Goal: Task Accomplishment & Management: Manage account settings

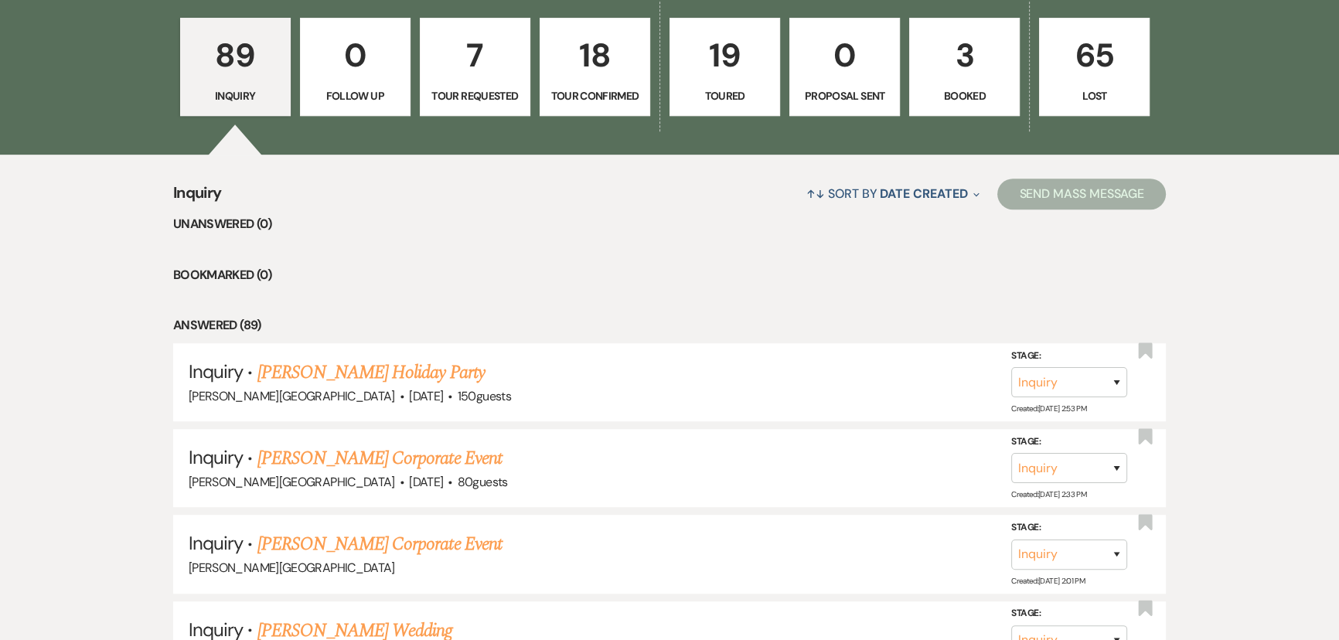
scroll to position [1040, 0]
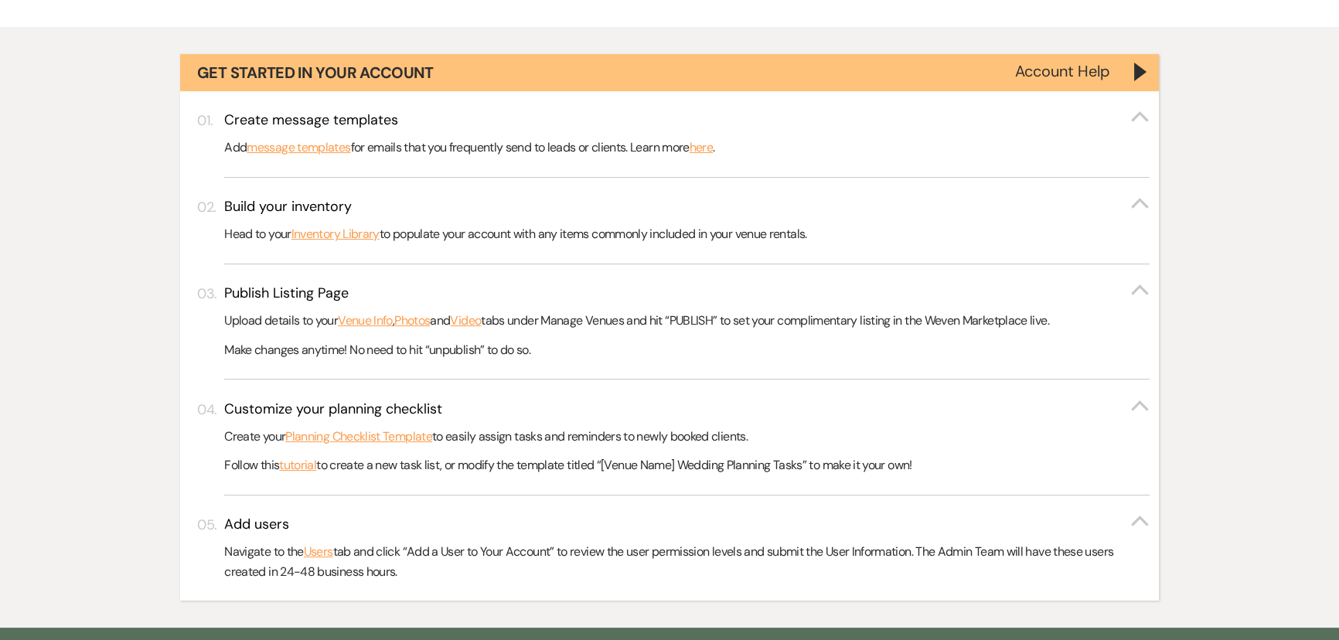
scroll to position [263, 0]
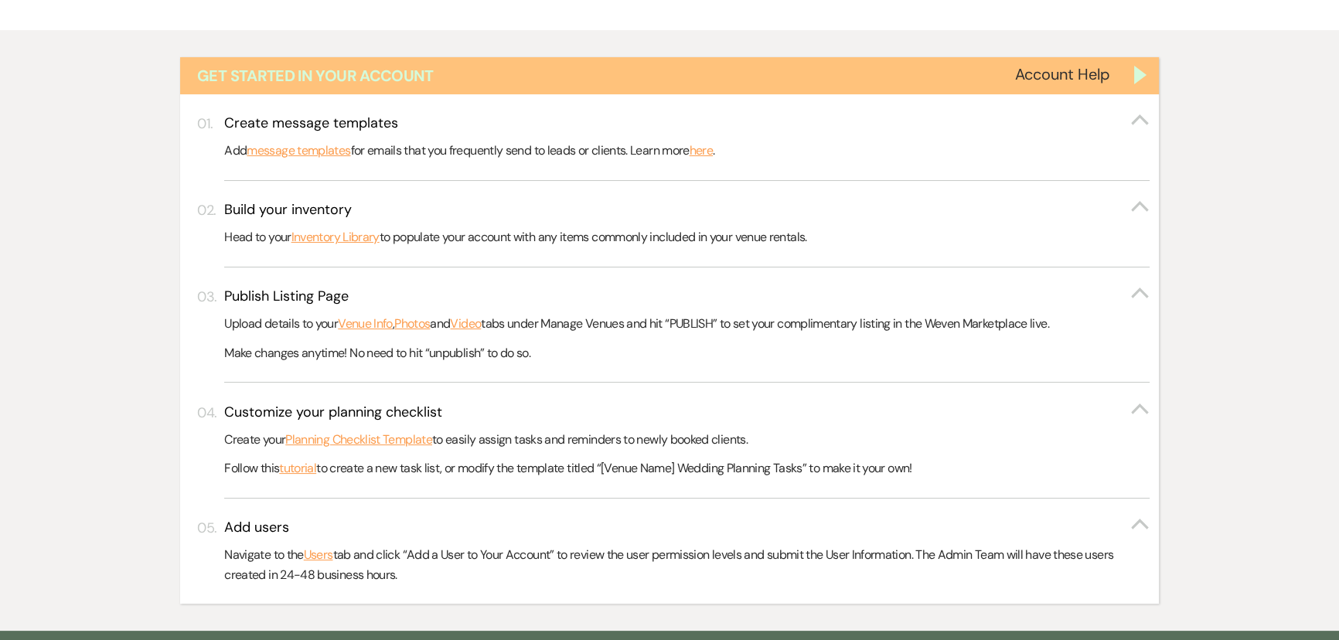
click at [1145, 85] on div "Get Started in Your Account" at bounding box center [669, 75] width 979 height 37
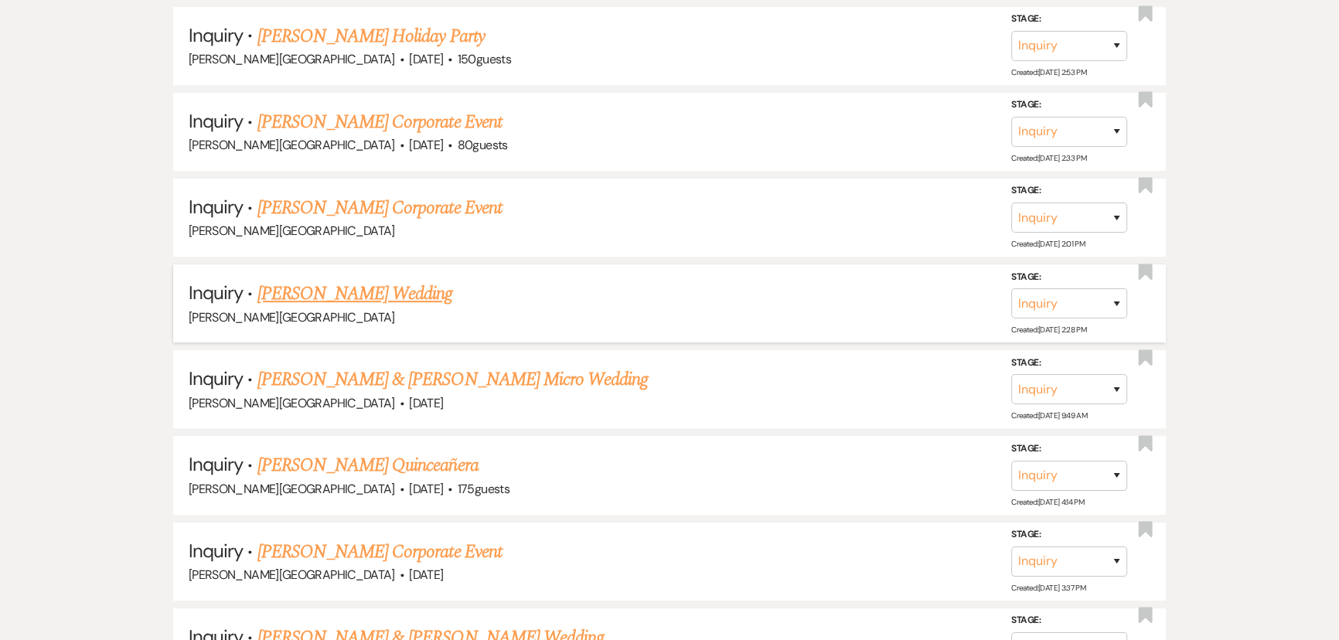
scroll to position [966, 0]
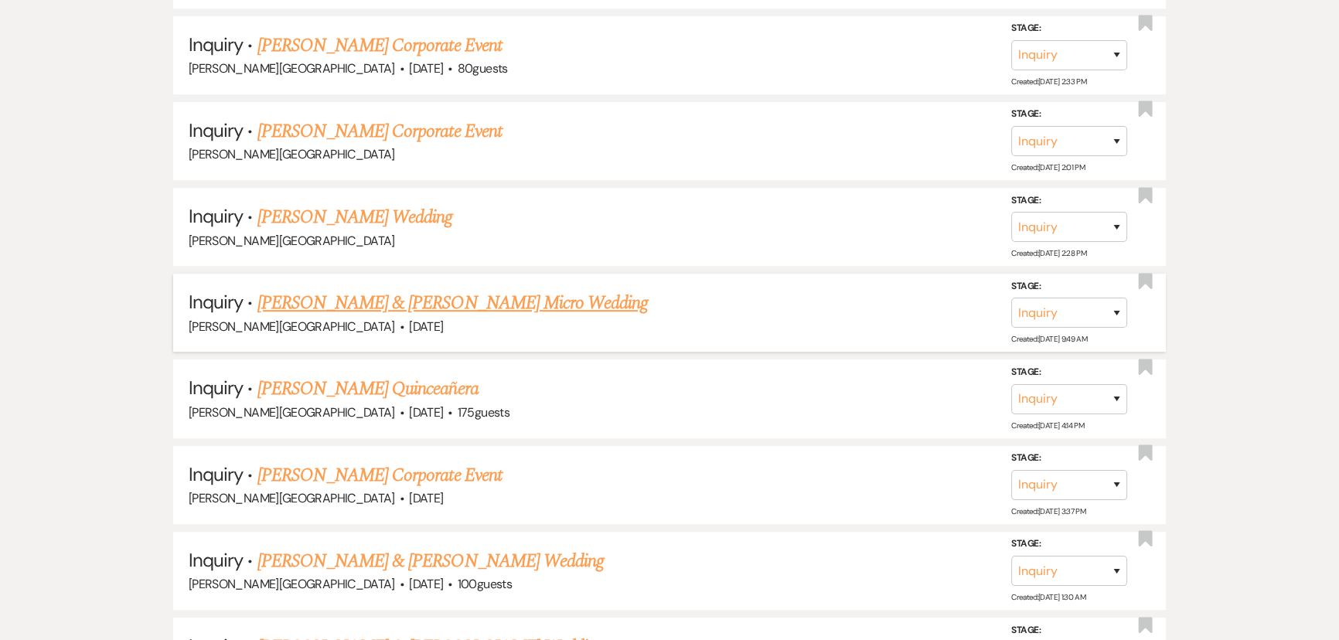
click at [404, 311] on link "[PERSON_NAME] & [PERSON_NAME] Micro Wedding" at bounding box center [452, 303] width 391 height 28
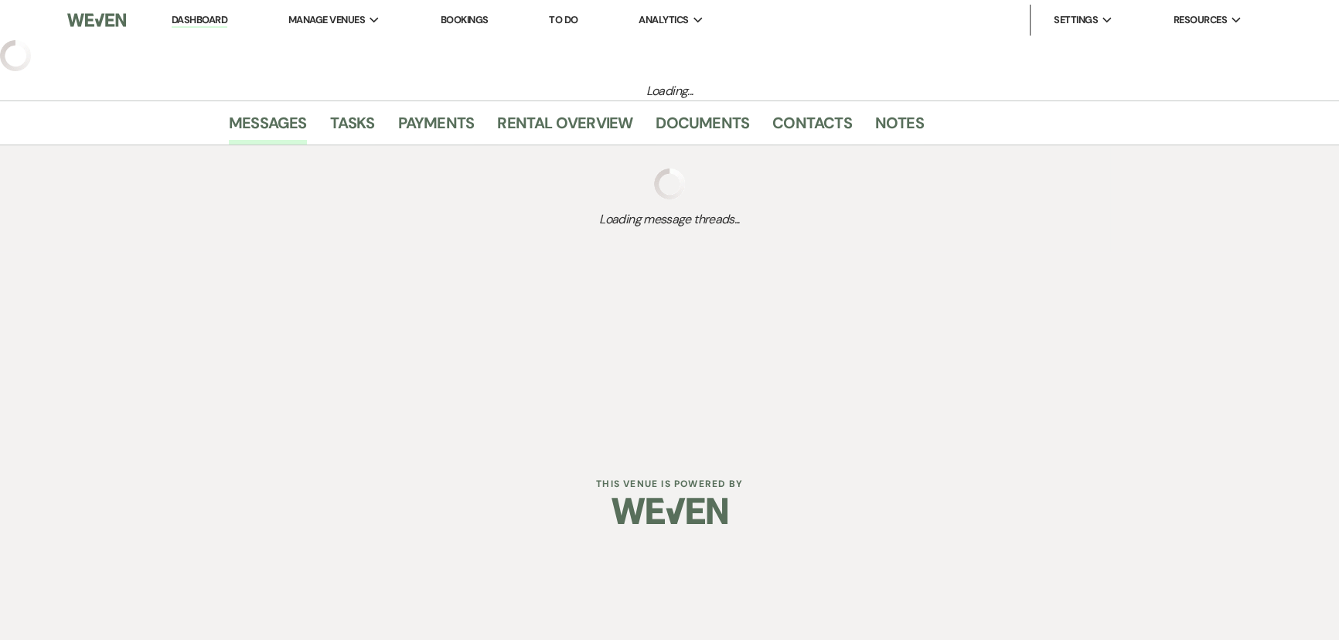
select select "5"
select select "16"
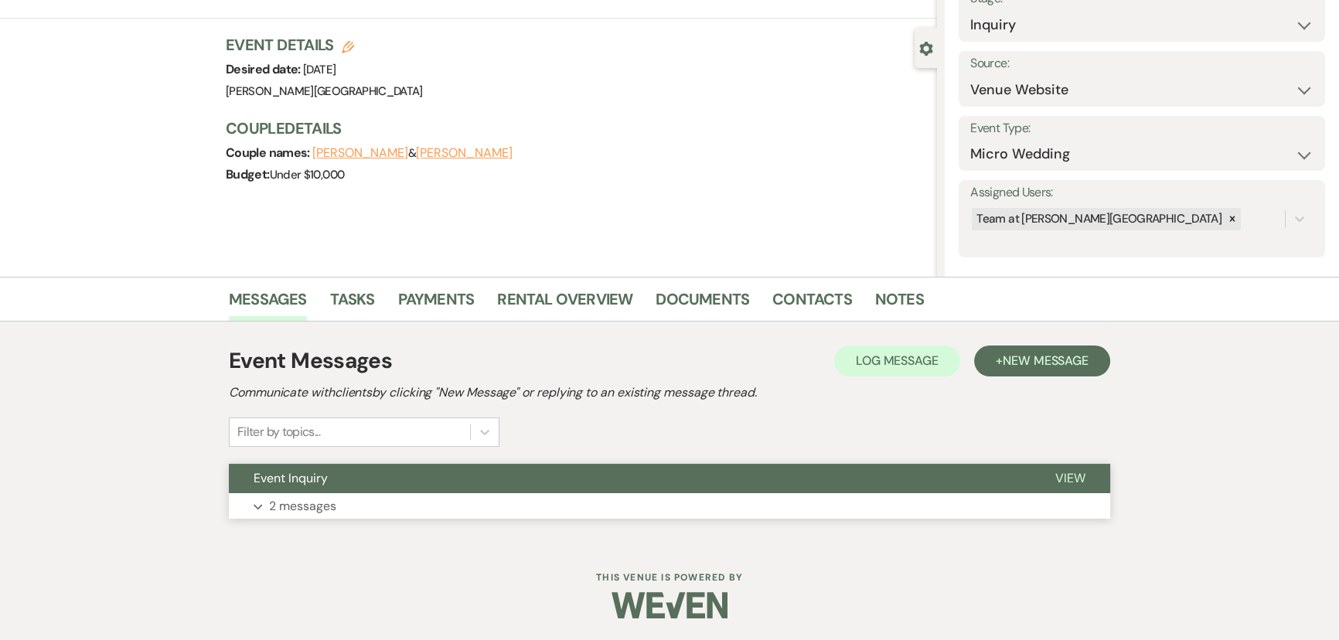
click at [276, 505] on p "2 messages" at bounding box center [302, 506] width 67 height 20
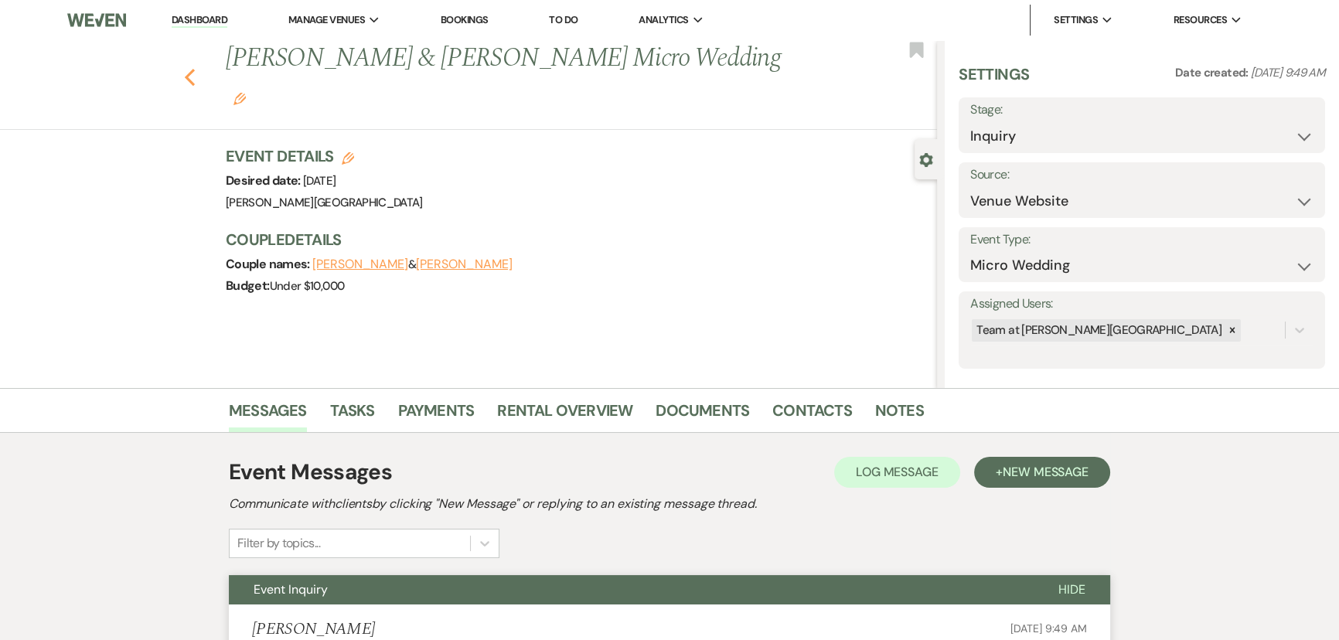
click at [196, 68] on icon "Previous" at bounding box center [190, 77] width 12 height 19
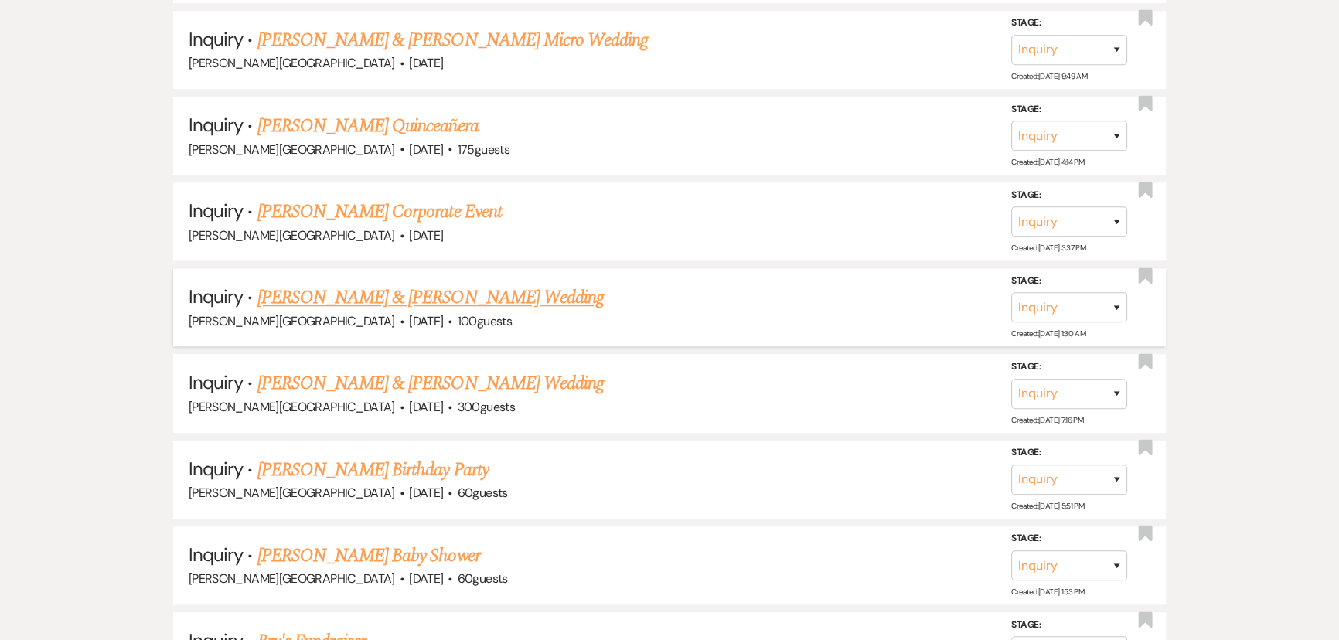
scroll to position [1809, 0]
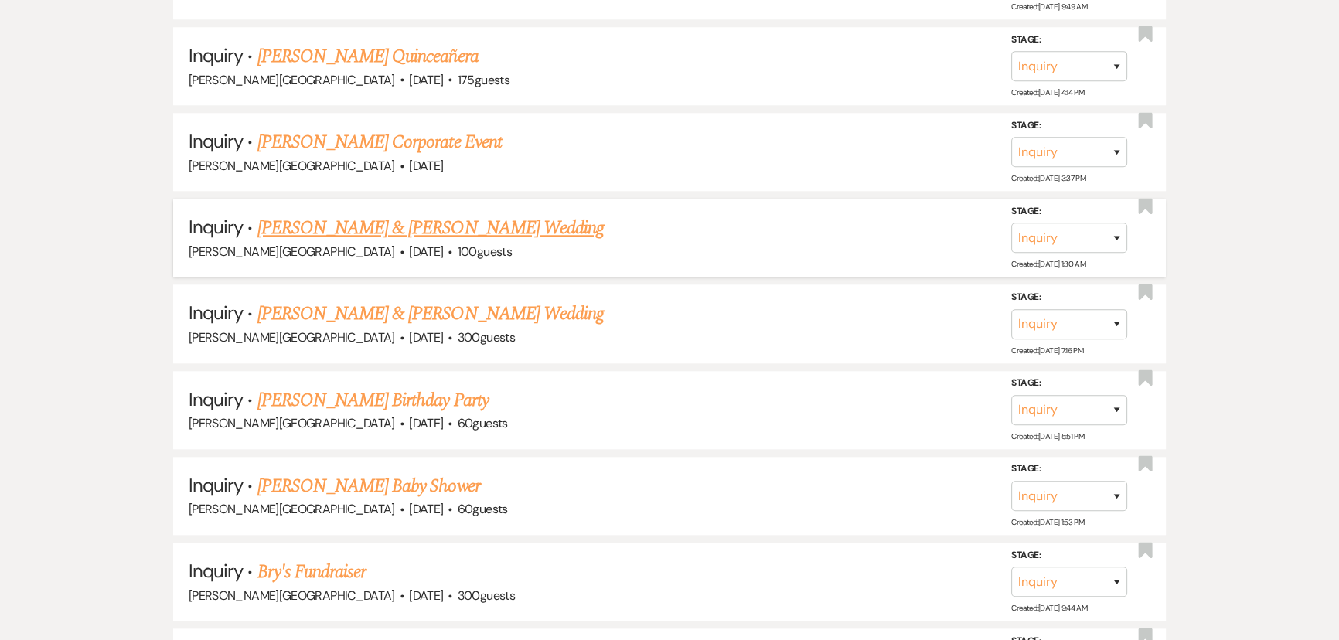
click at [323, 301] on link "[PERSON_NAME] & [PERSON_NAME] Wedding" at bounding box center [430, 314] width 346 height 28
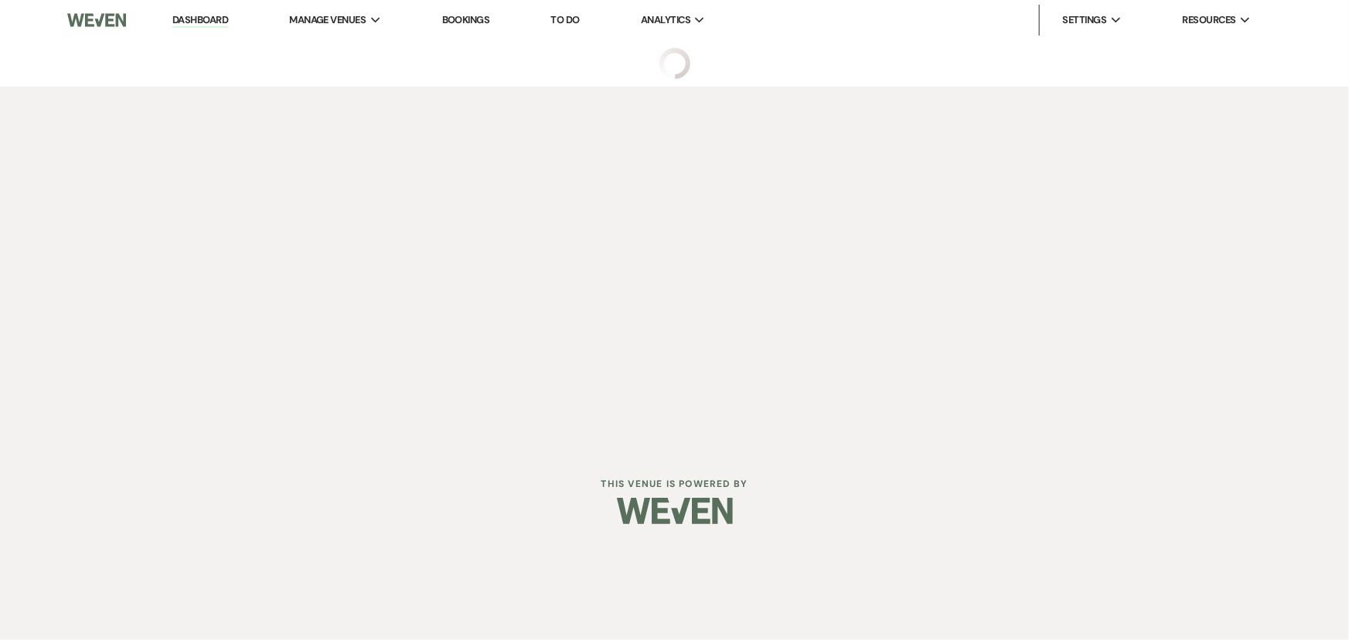
select select "5"
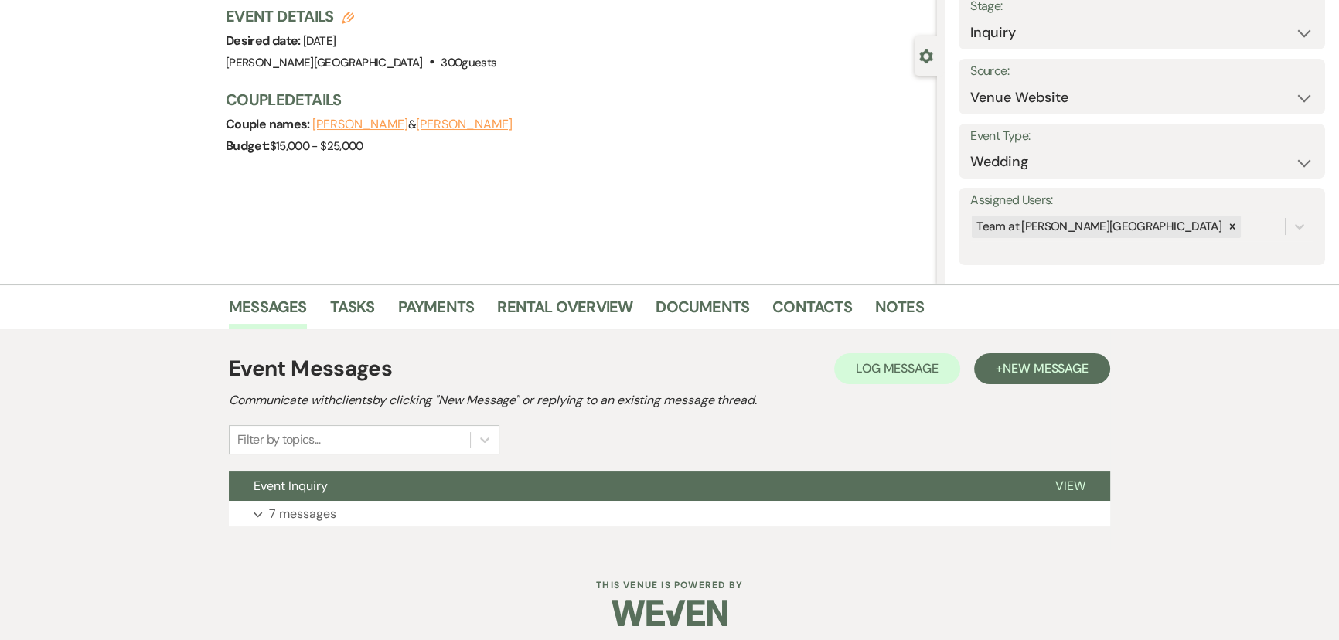
scroll to position [111, 0]
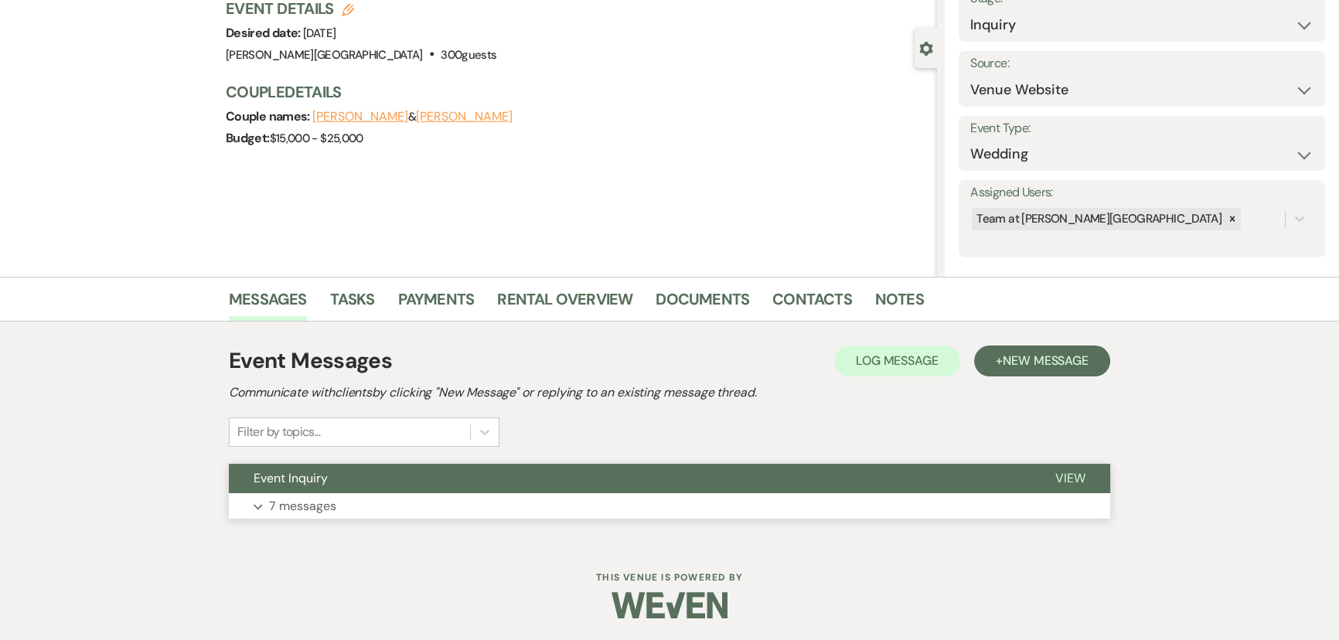
click at [302, 496] on p "7 messages" at bounding box center [302, 506] width 67 height 20
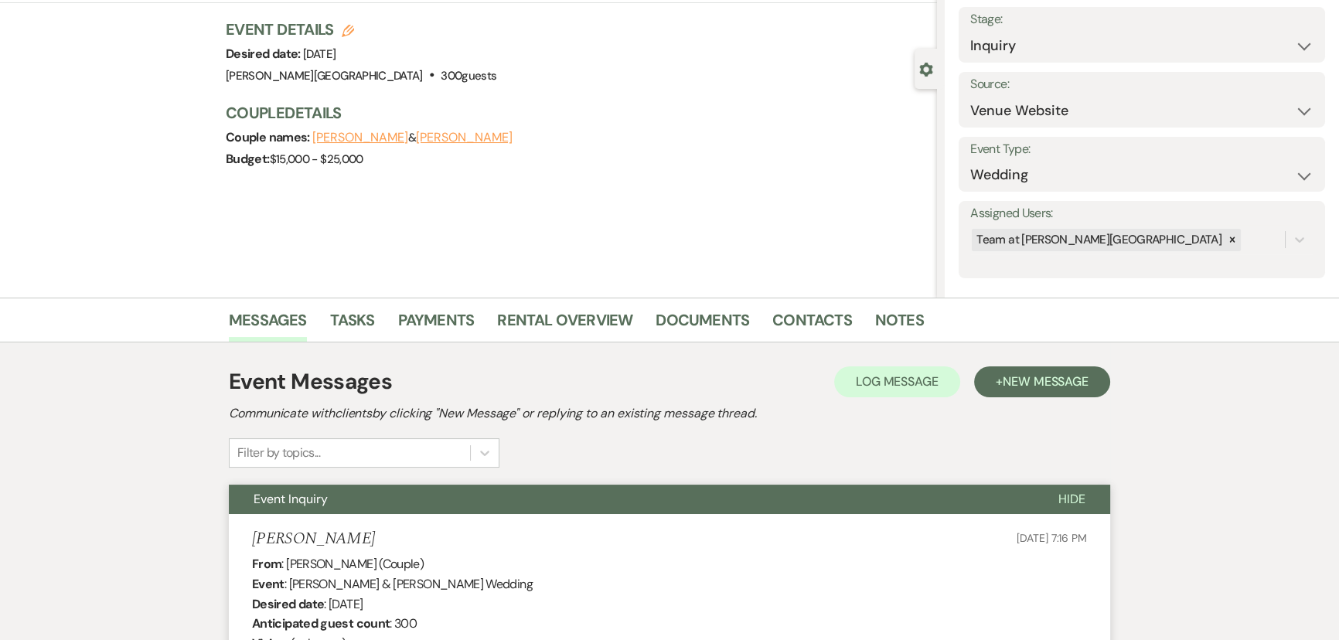
scroll to position [0, 0]
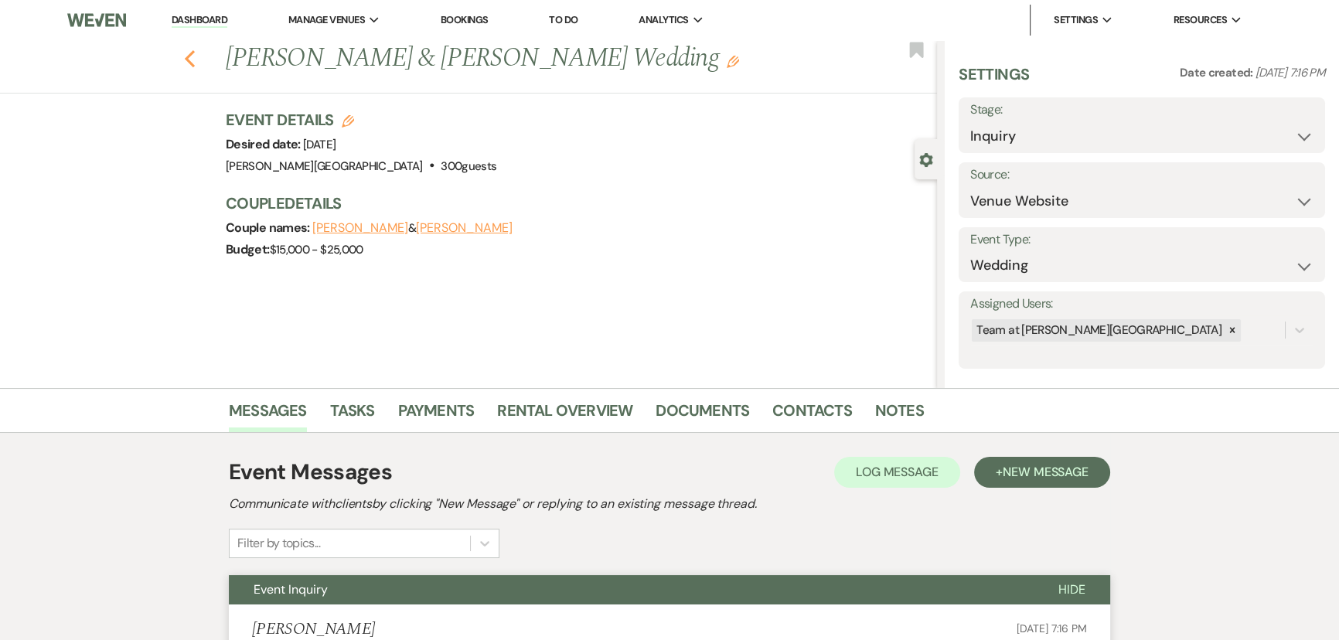
click at [196, 58] on icon "Previous" at bounding box center [190, 58] width 12 height 19
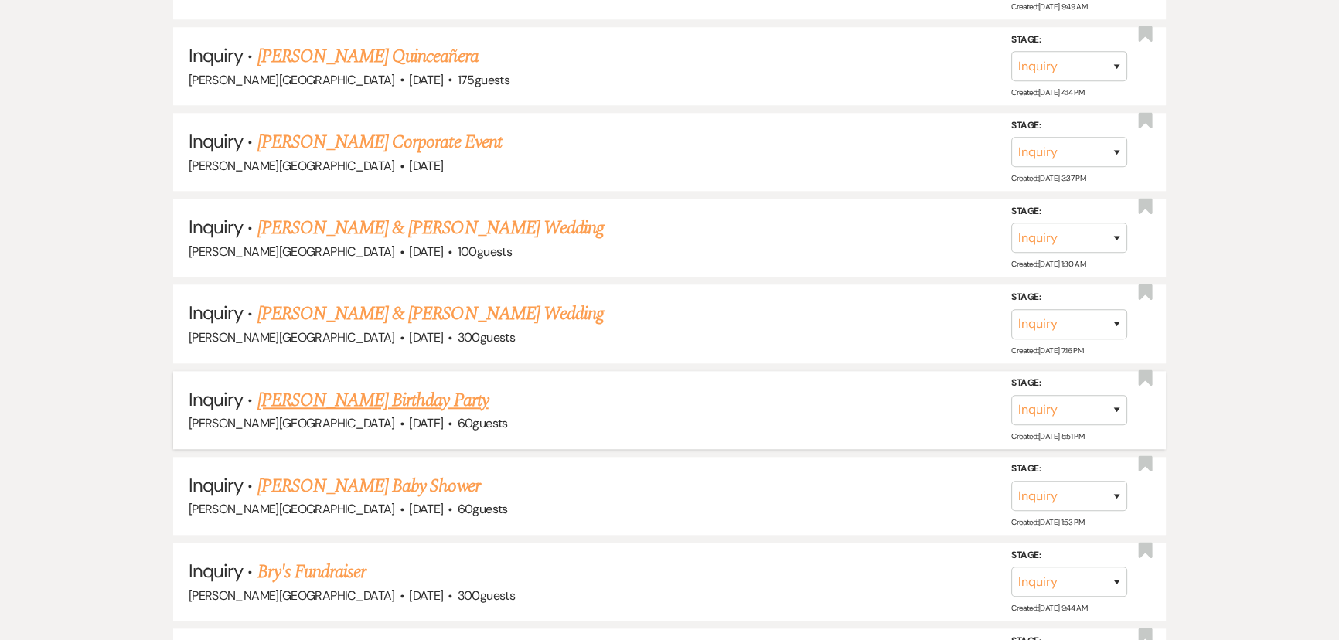
scroll to position [2090, 0]
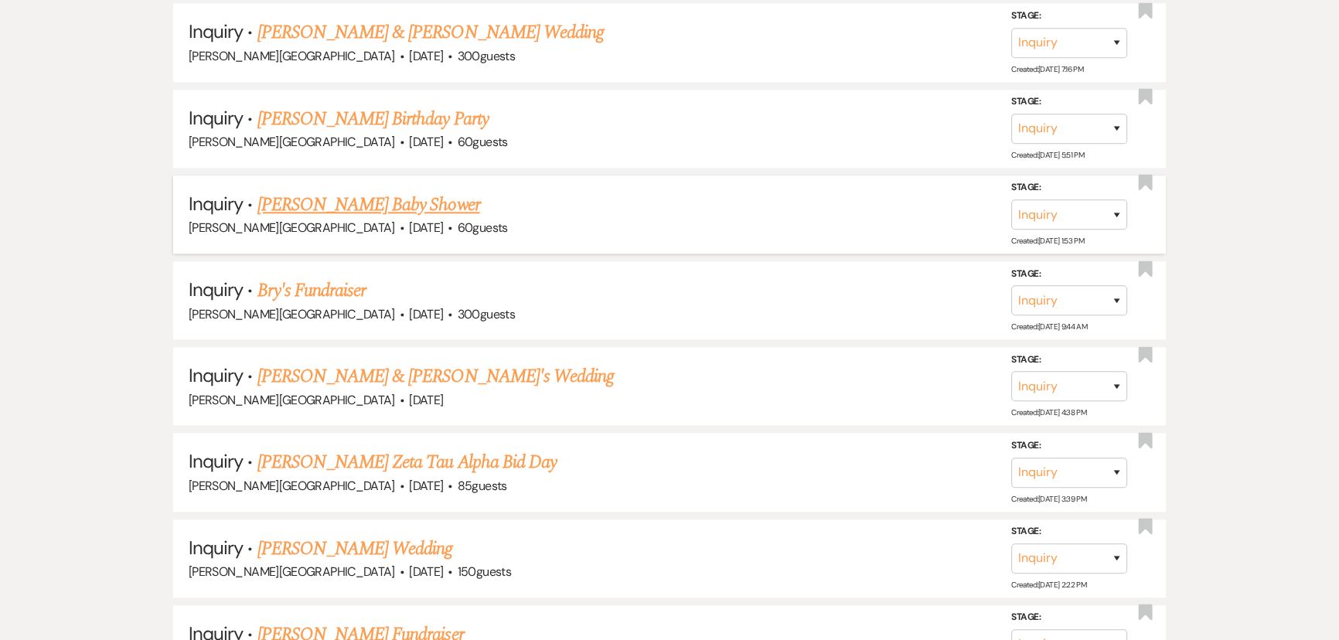
click at [326, 199] on link "[PERSON_NAME] Baby Shower" at bounding box center [368, 205] width 223 height 28
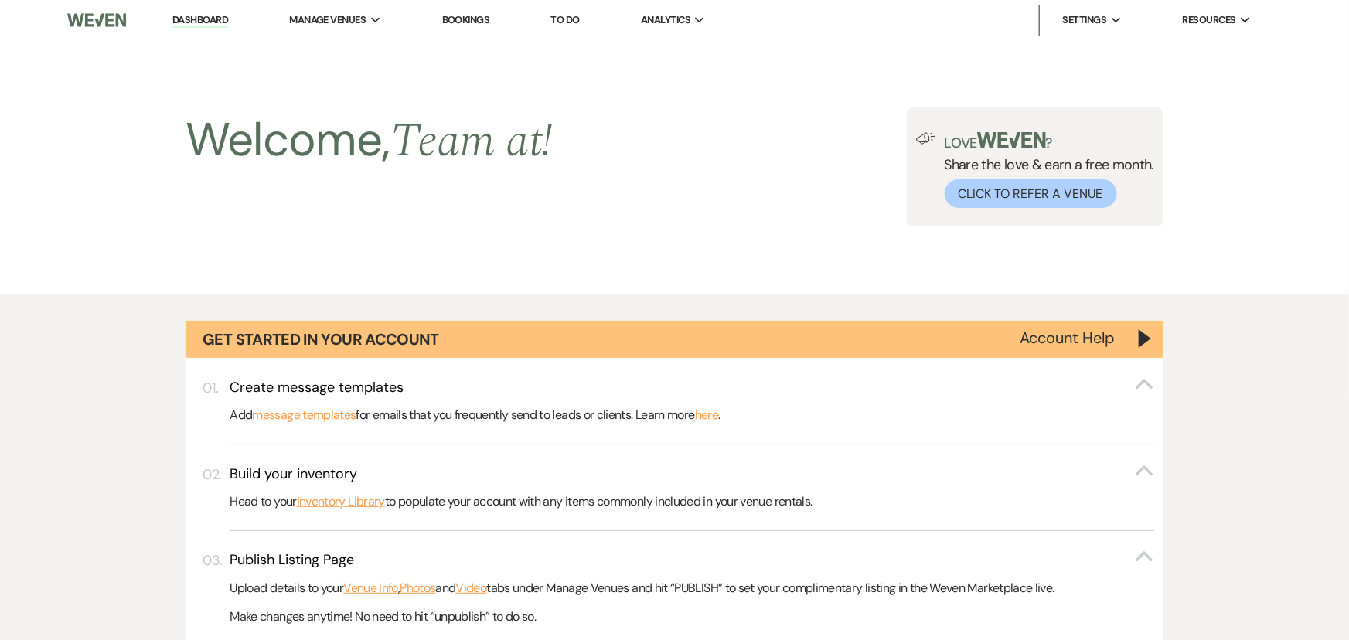
select select "5"
select select "3"
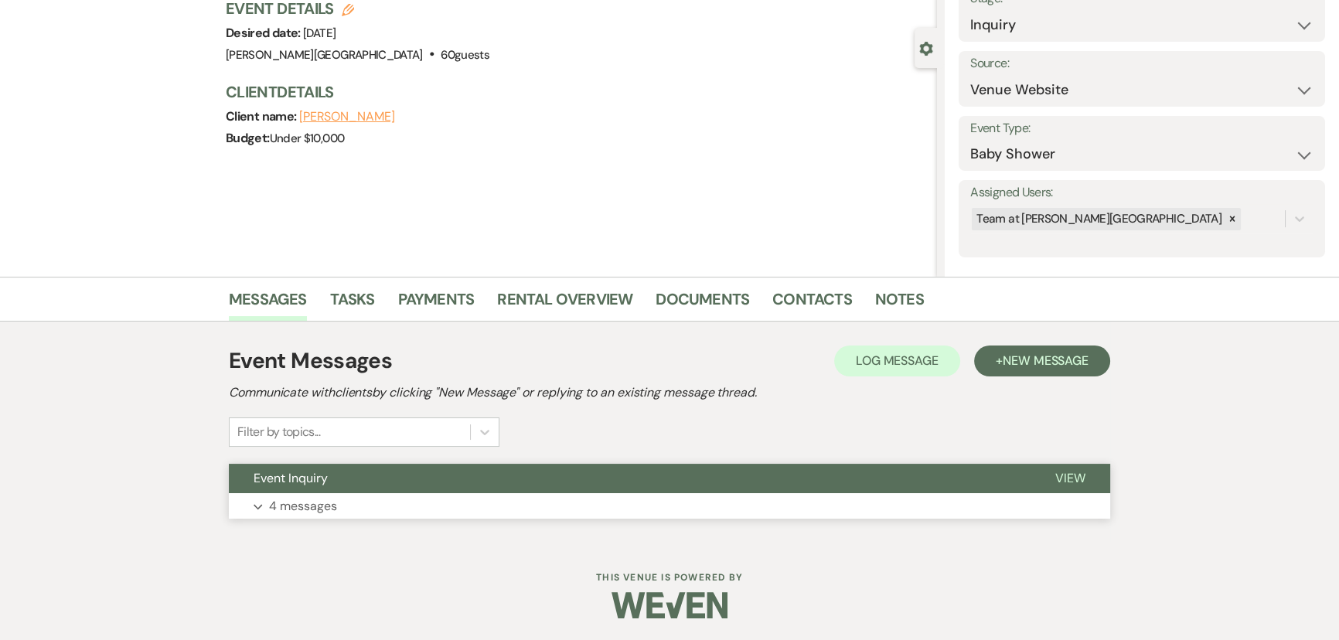
click at [293, 510] on p "4 messages" at bounding box center [303, 506] width 68 height 20
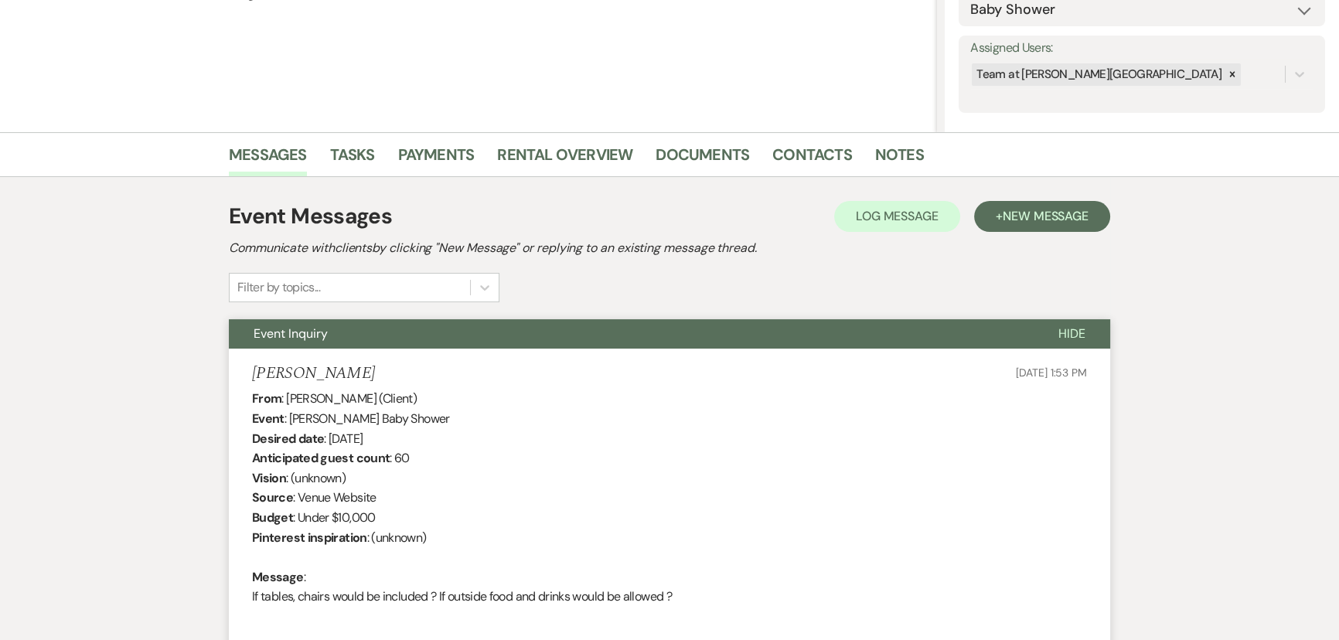
scroll to position [18, 0]
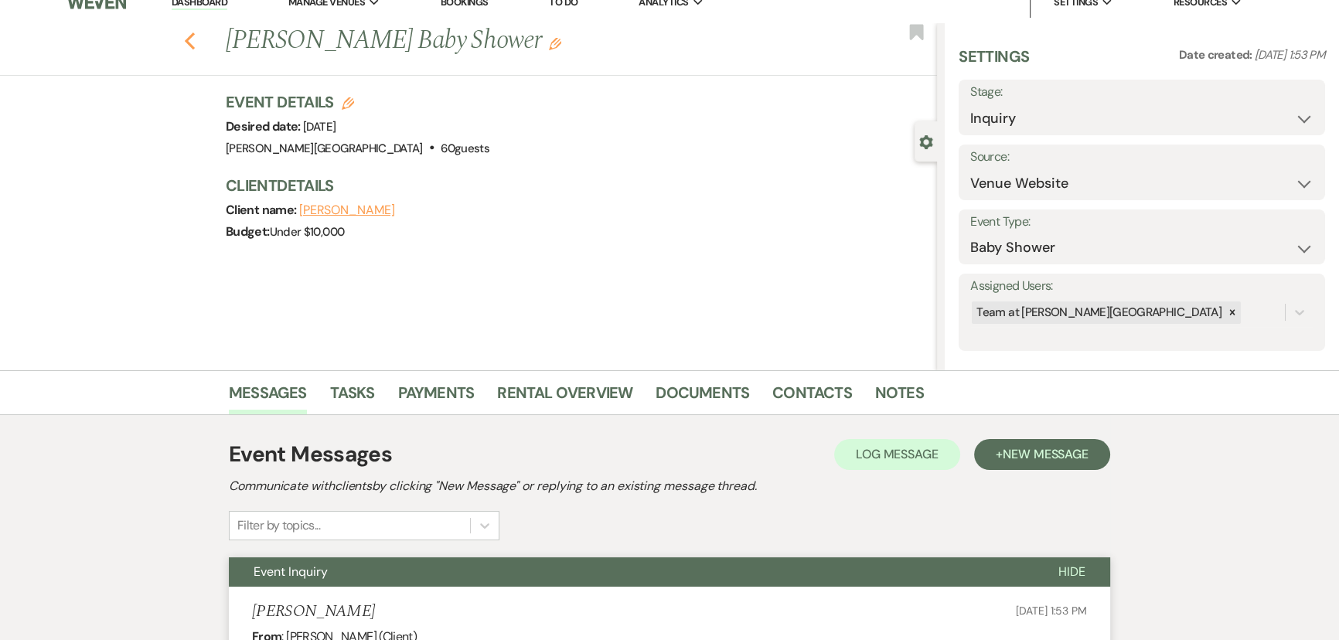
click at [189, 43] on icon "Previous" at bounding box center [190, 41] width 12 height 19
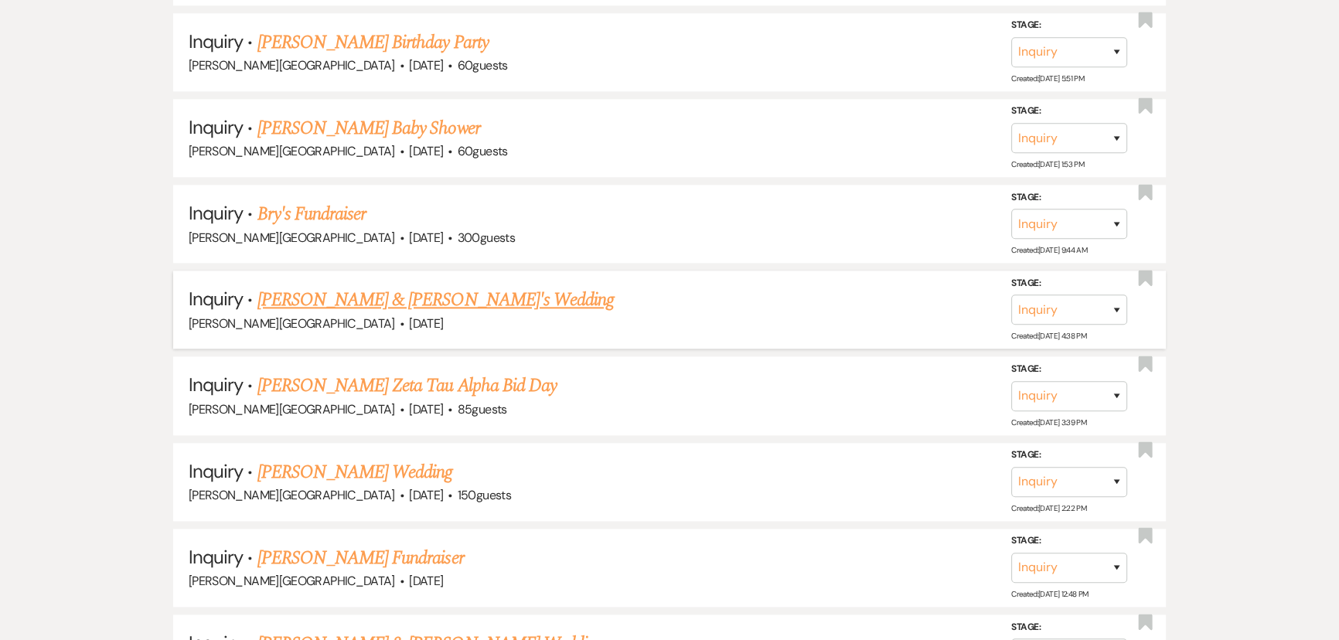
scroll to position [2301, 0]
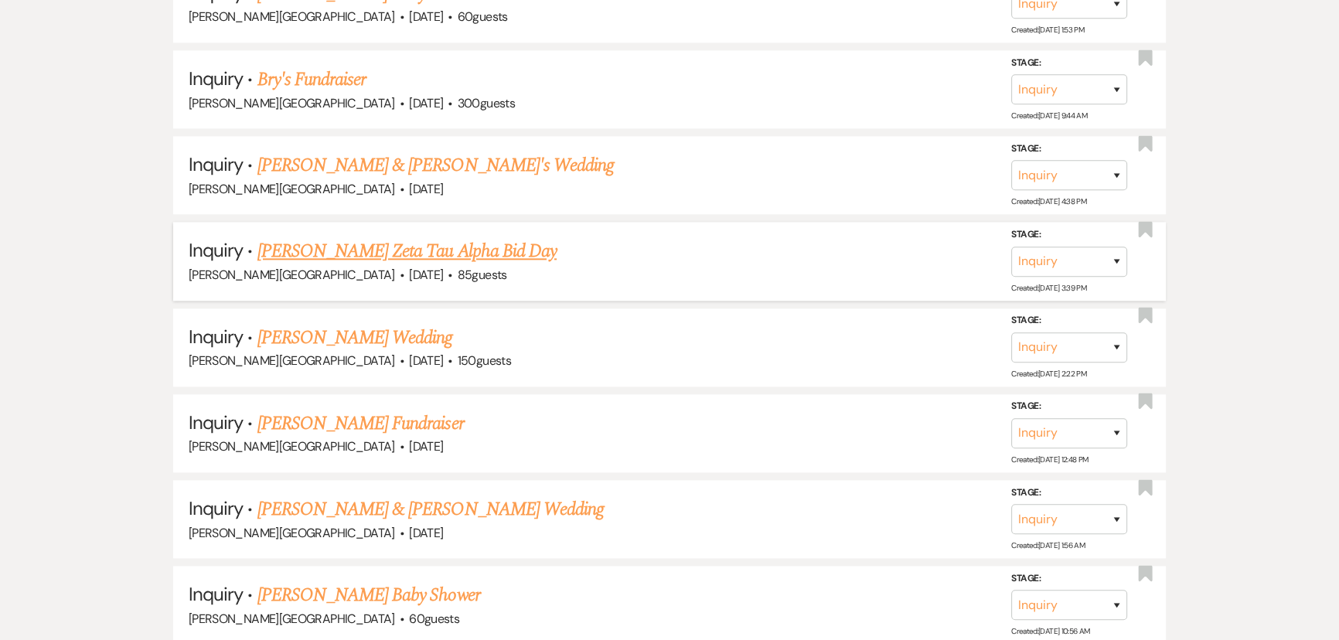
click at [378, 244] on link "[PERSON_NAME] Zeta Tau Alpha Bid Day" at bounding box center [406, 251] width 299 height 28
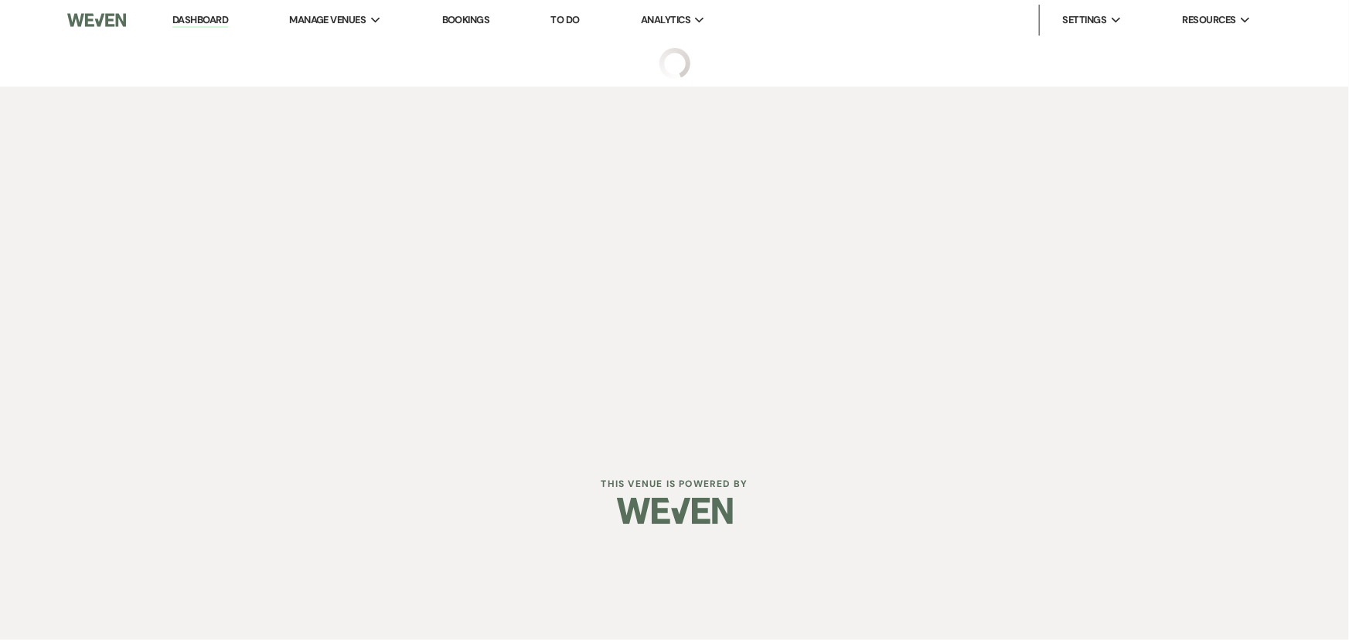
select select "5"
select select "13"
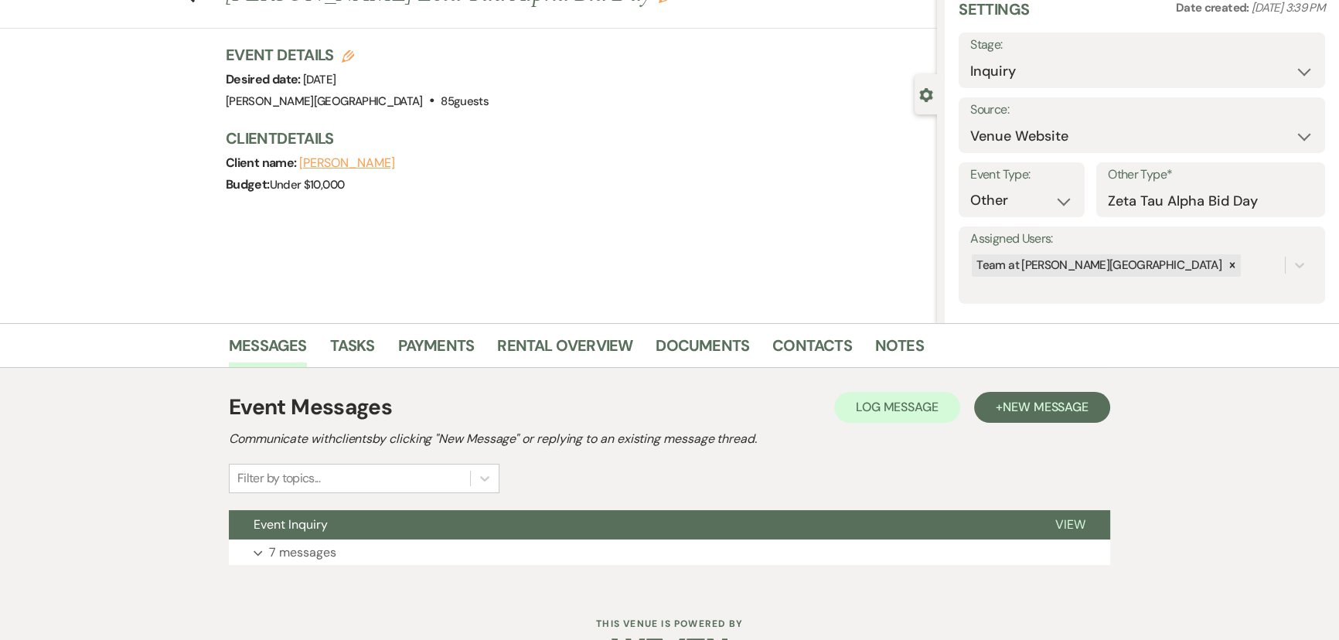
scroll to position [111, 0]
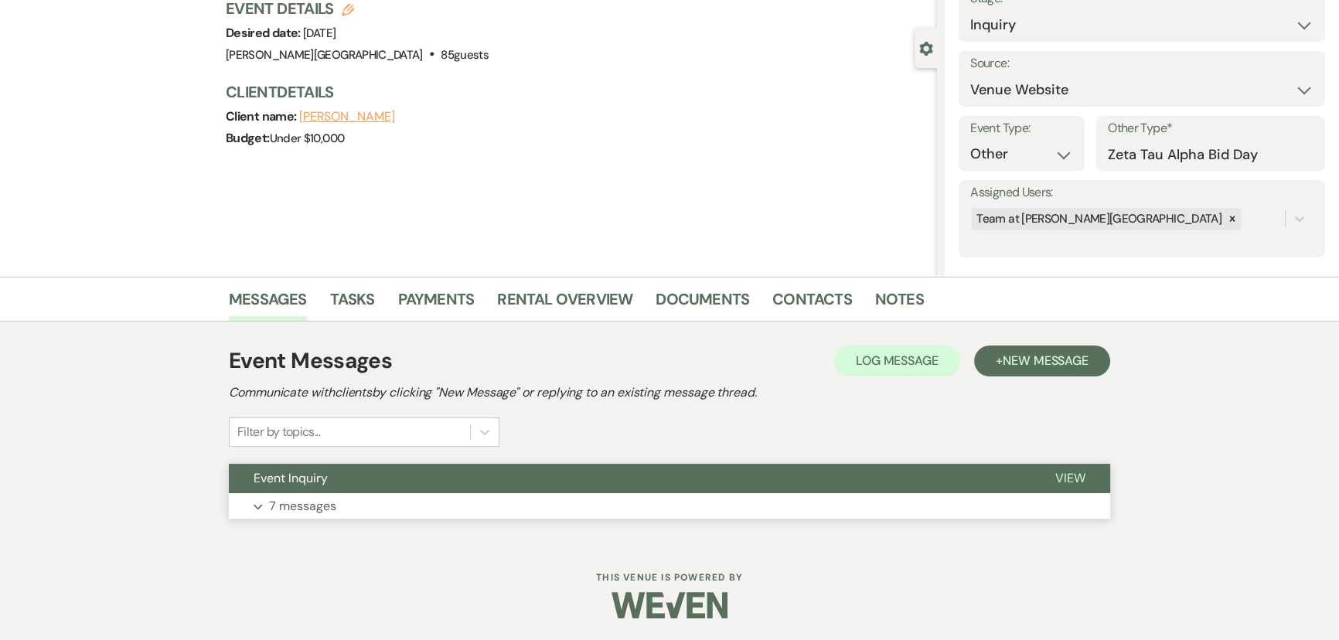
click at [300, 510] on p "7 messages" at bounding box center [302, 506] width 67 height 20
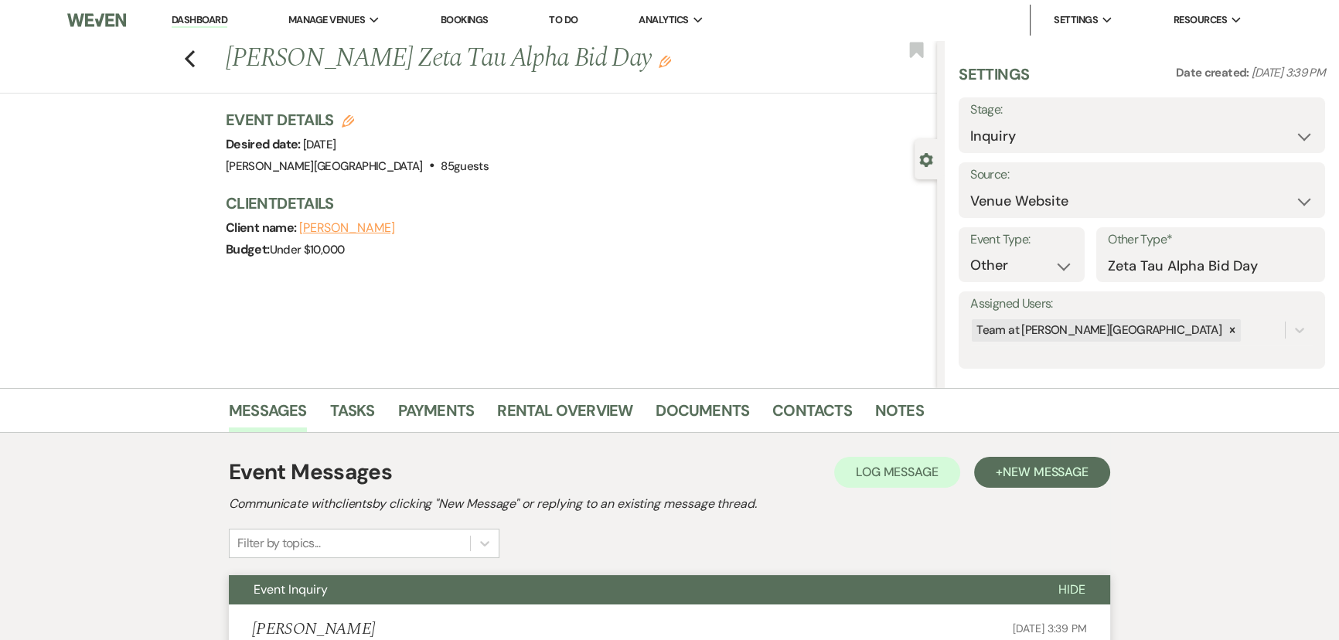
scroll to position [0, 0]
click at [196, 54] on icon "Previous" at bounding box center [190, 58] width 12 height 19
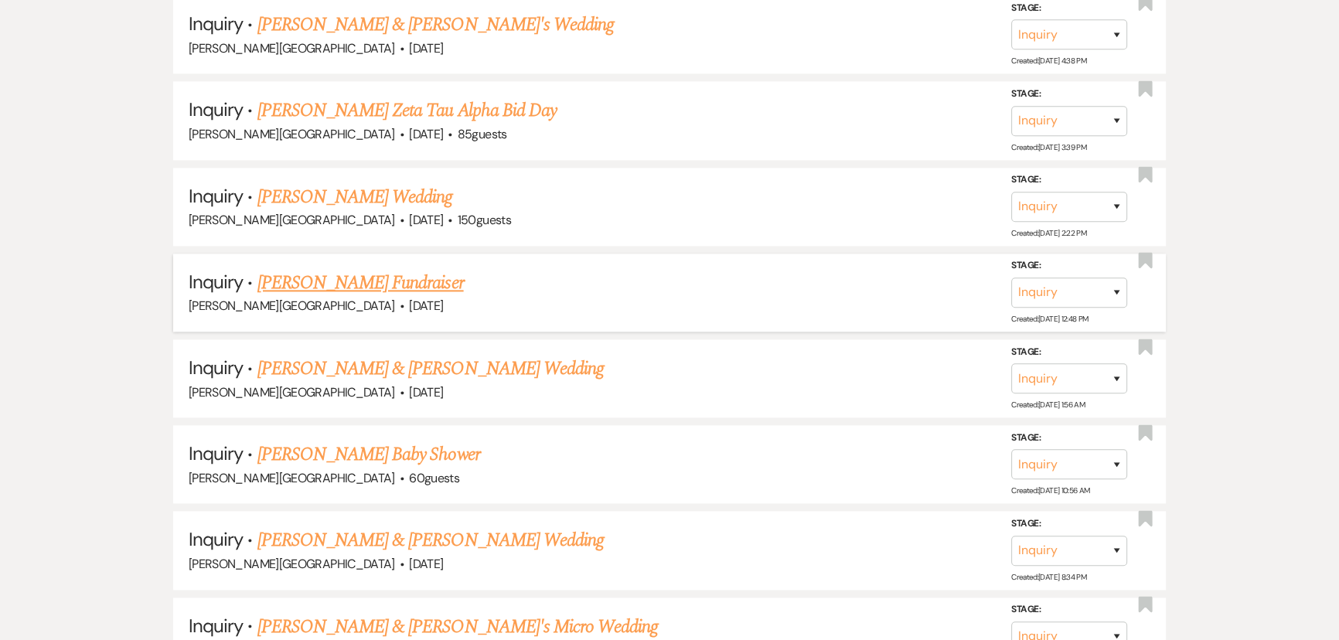
click at [355, 269] on link "[PERSON_NAME] Fundraiser" at bounding box center [360, 283] width 206 height 28
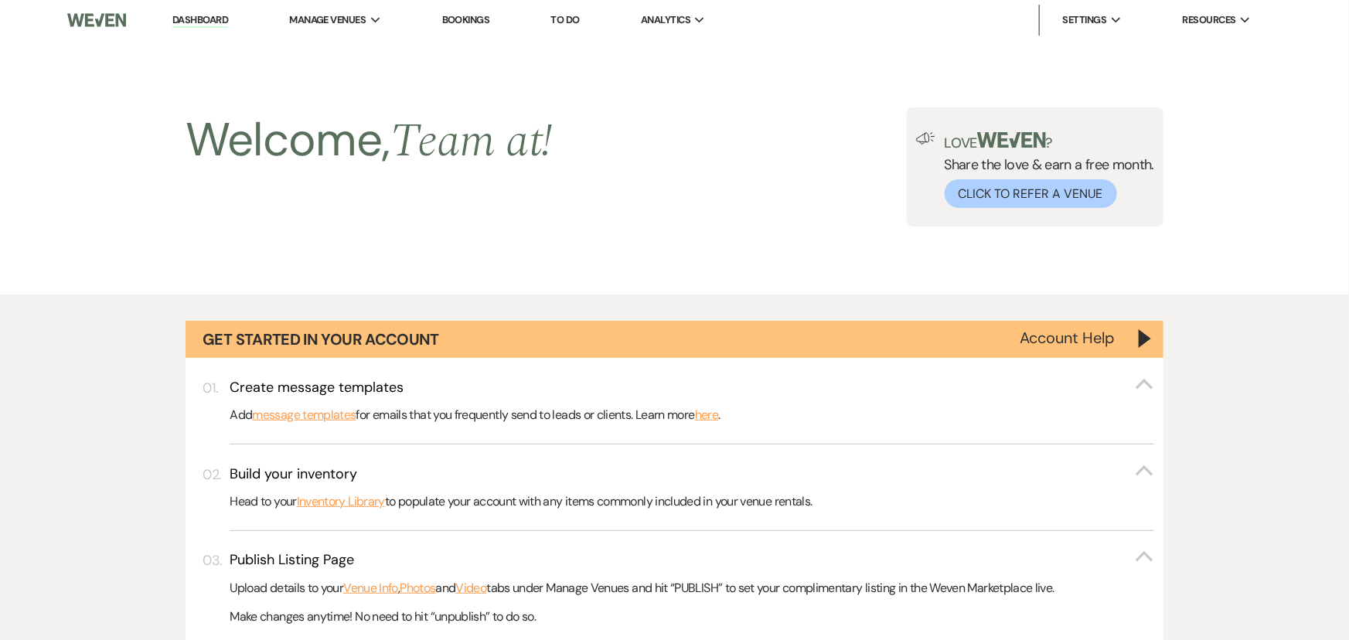
select select "5"
select select "20"
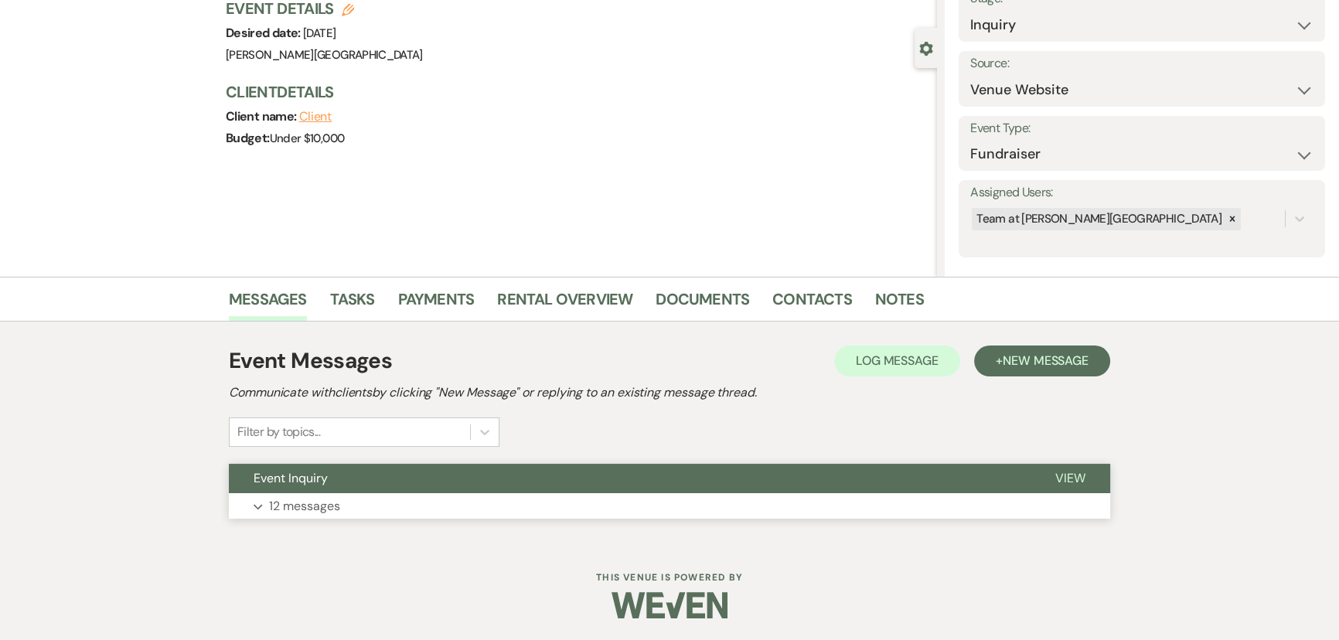
click at [311, 500] on p "12 messages" at bounding box center [304, 506] width 71 height 20
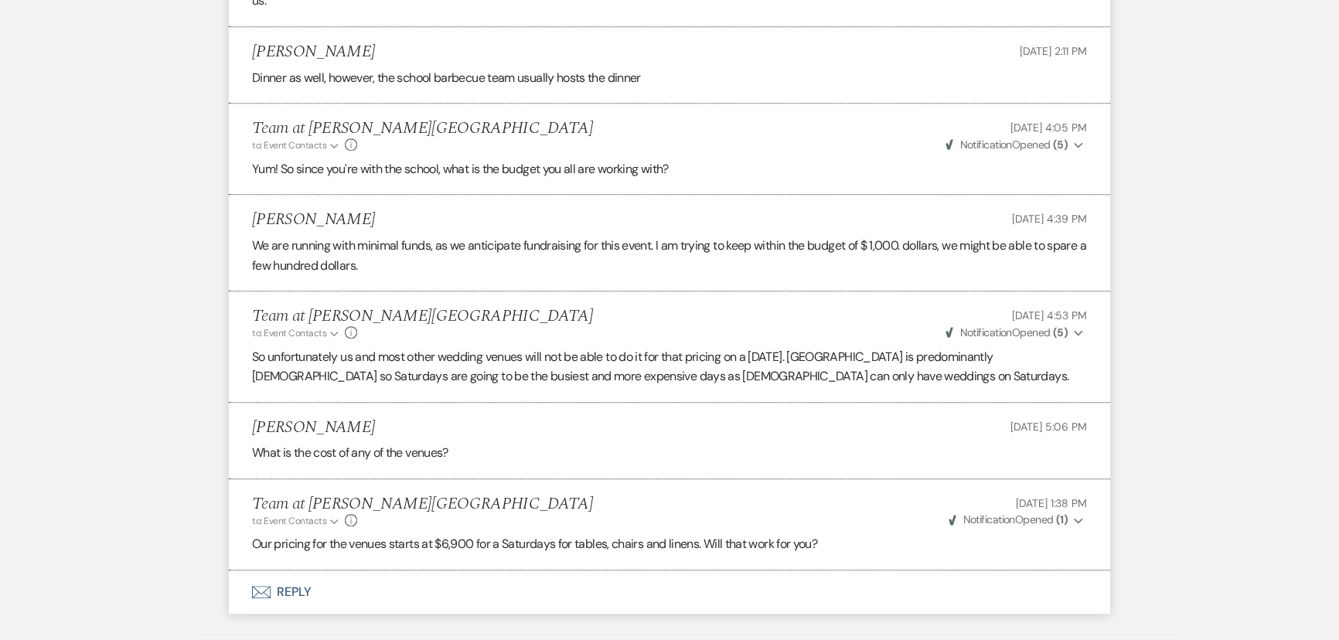
scroll to position [1430, 0]
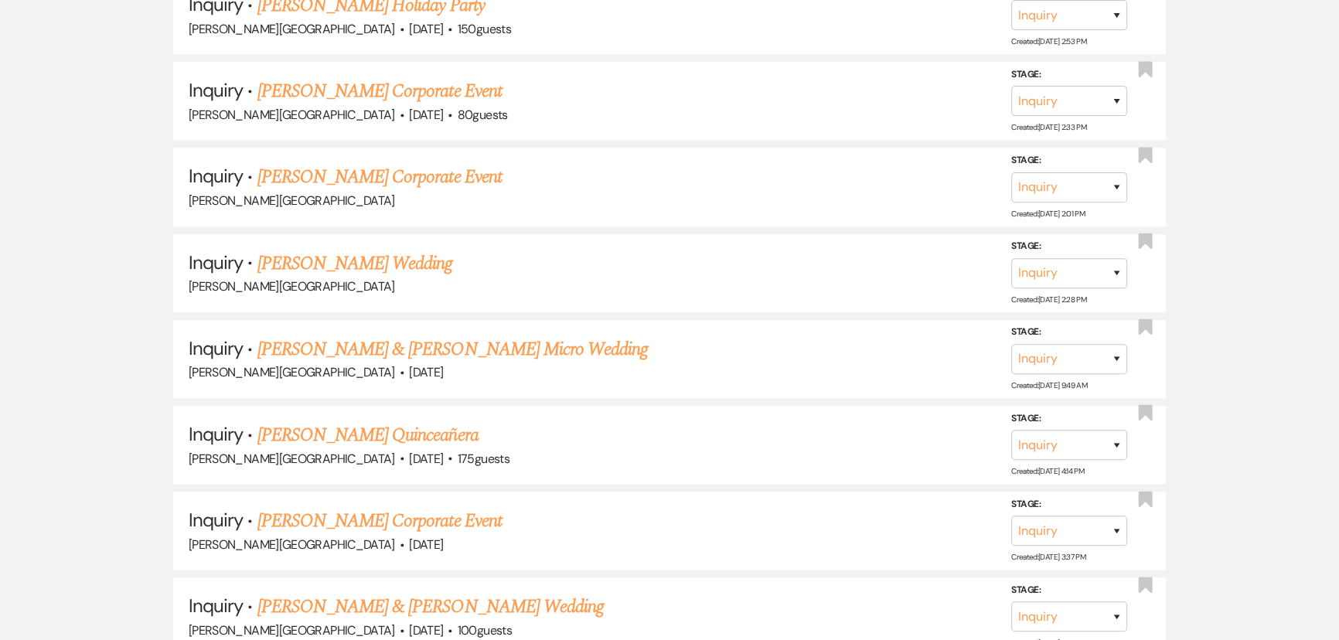
scroll to position [2442, 0]
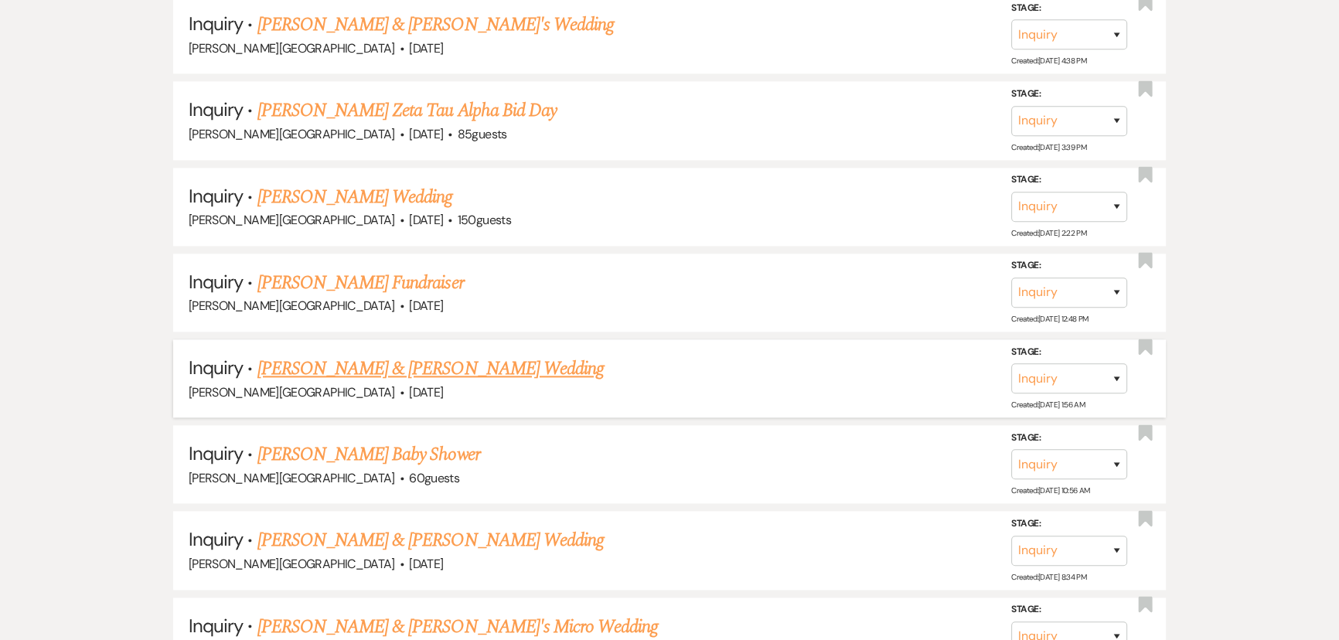
click at [394, 355] on link "[PERSON_NAME] & [PERSON_NAME] Wedding" at bounding box center [430, 369] width 346 height 28
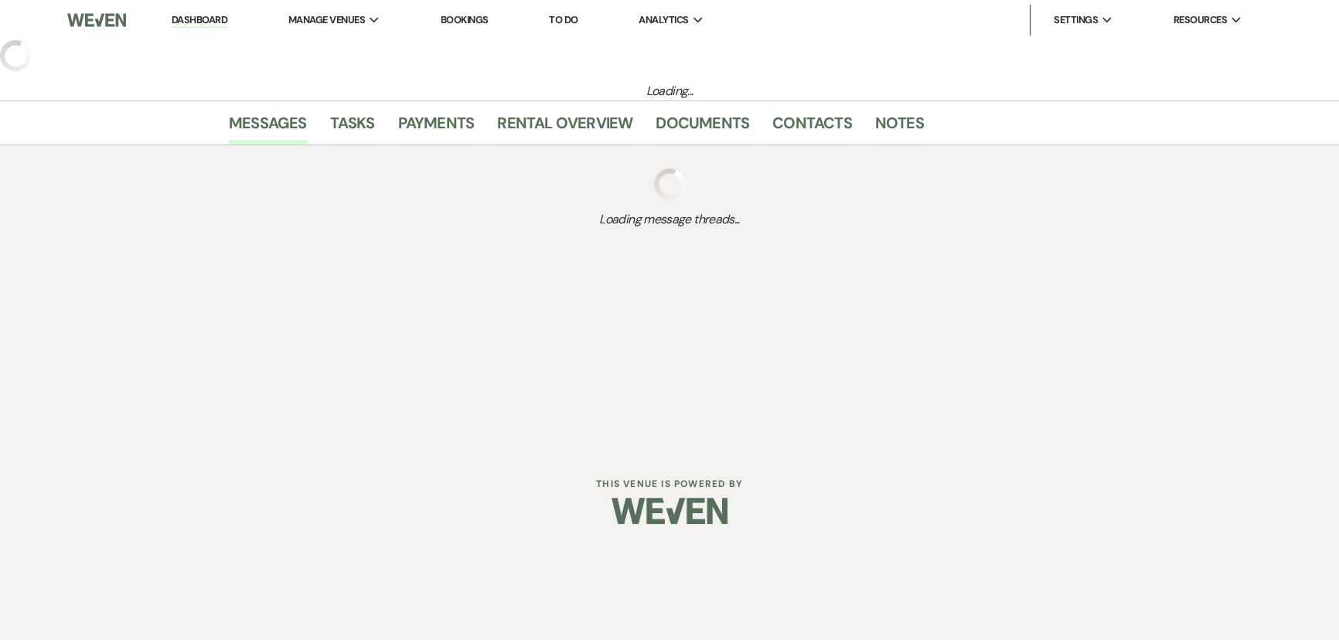
select select "5"
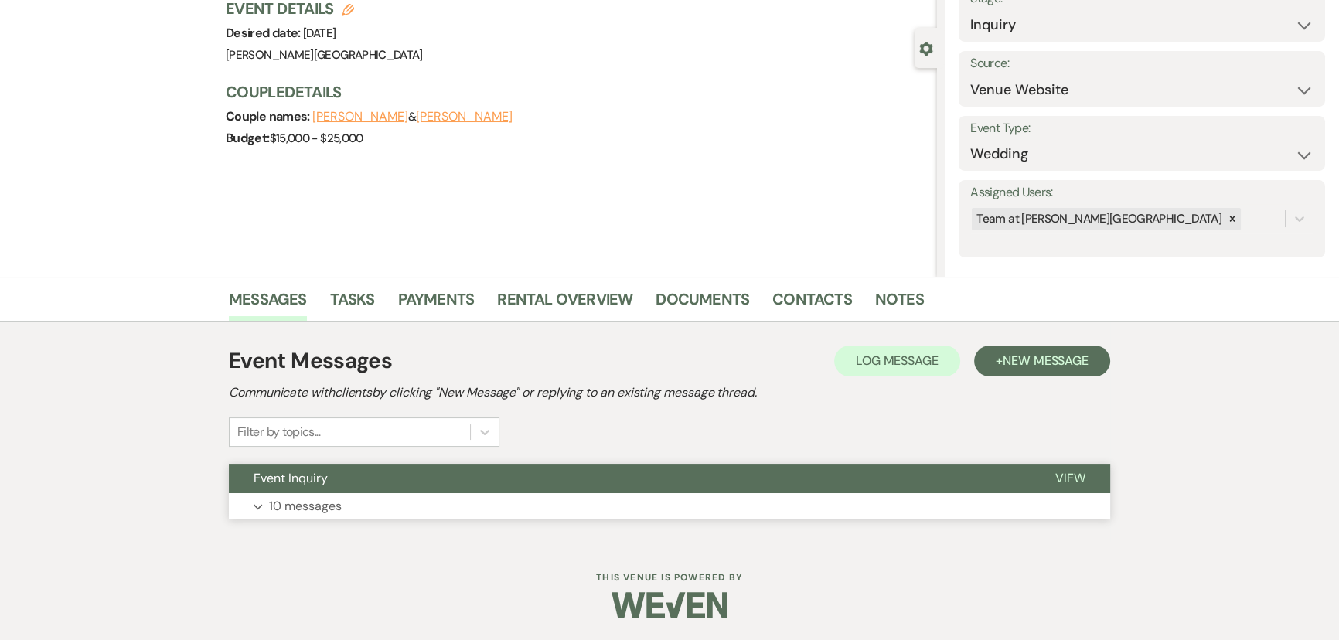
click at [320, 511] on p "10 messages" at bounding box center [305, 506] width 73 height 20
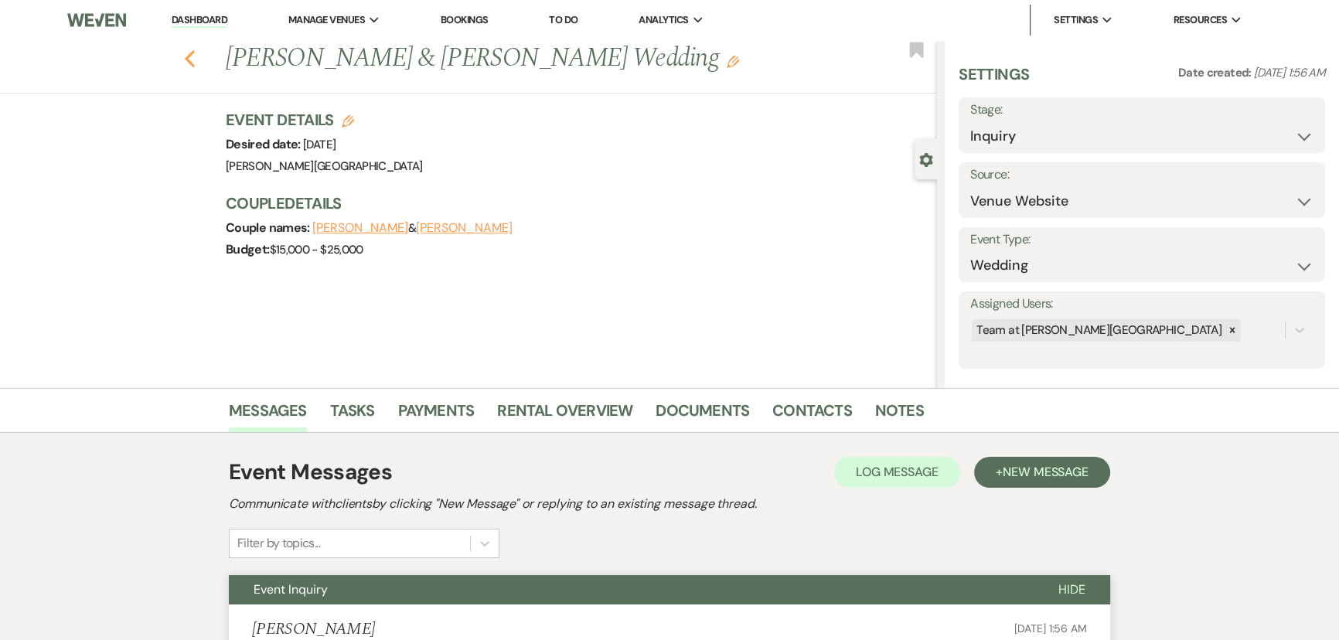
click at [196, 50] on icon "Previous" at bounding box center [190, 58] width 12 height 19
